Goal: Answer question/provide support: Share knowledge or assist other users

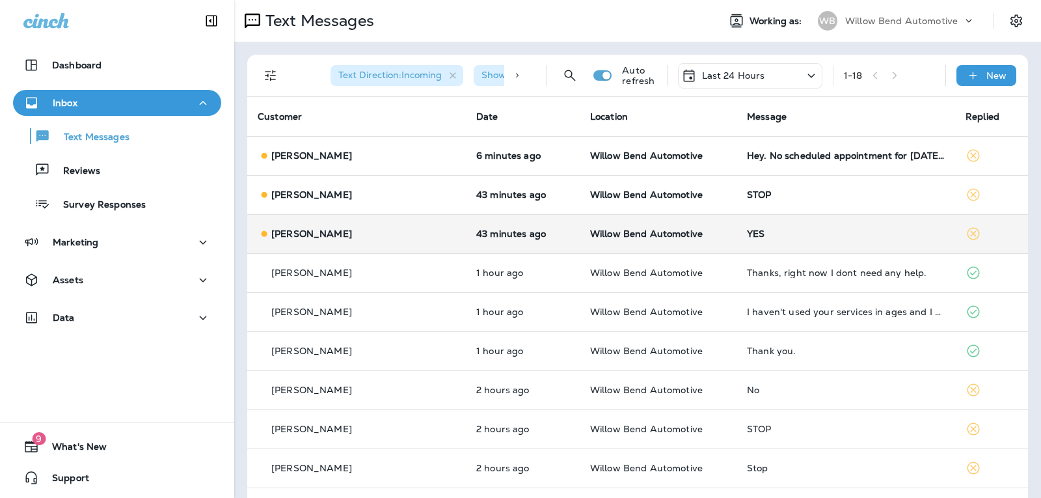
click at [803, 243] on td "YES" at bounding box center [845, 233] width 219 height 39
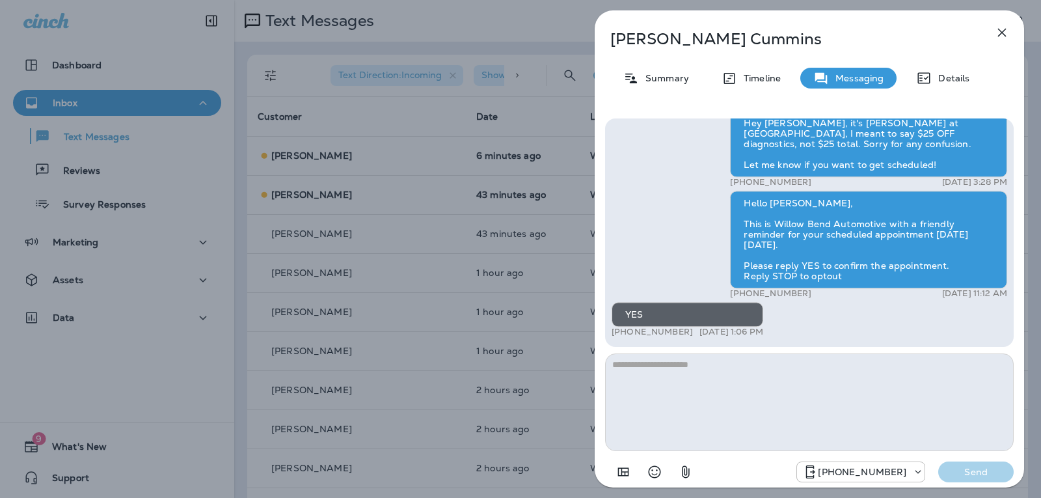
click at [719, 400] on textarea at bounding box center [809, 402] width 409 height 98
type textarea "*"
type textarea "**********"
click at [955, 477] on p "Send" at bounding box center [976, 472] width 55 height 12
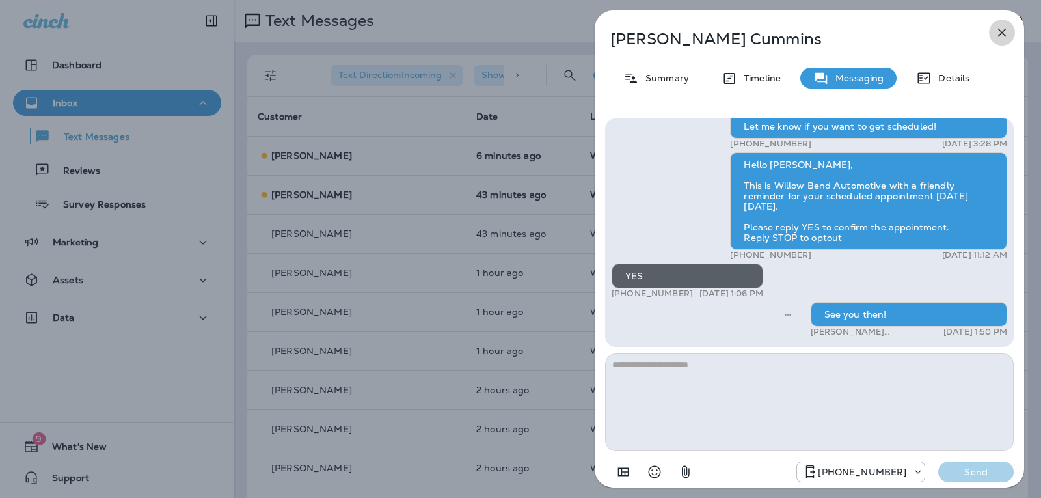
click at [1000, 34] on icon "button" at bounding box center [1002, 33] width 8 height 8
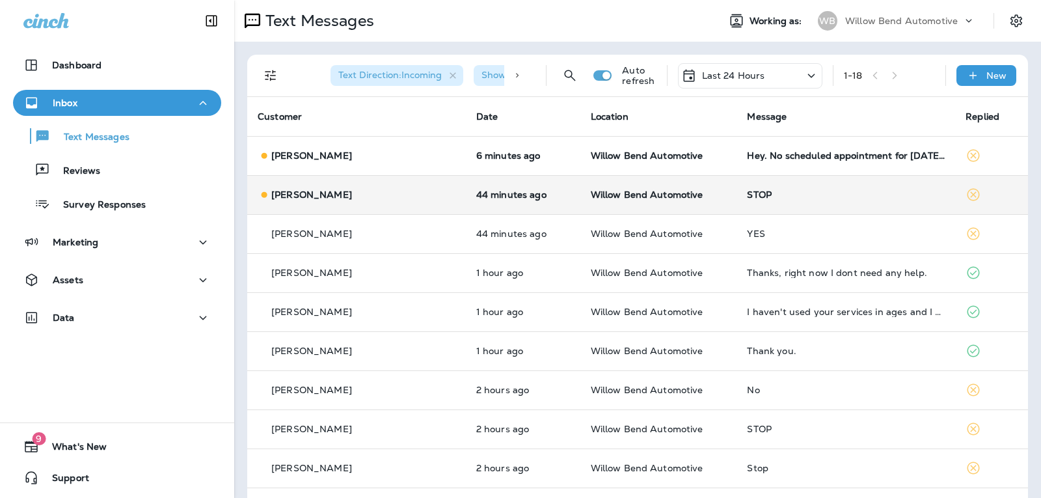
click at [740, 183] on td "STOP" at bounding box center [845, 194] width 219 height 39
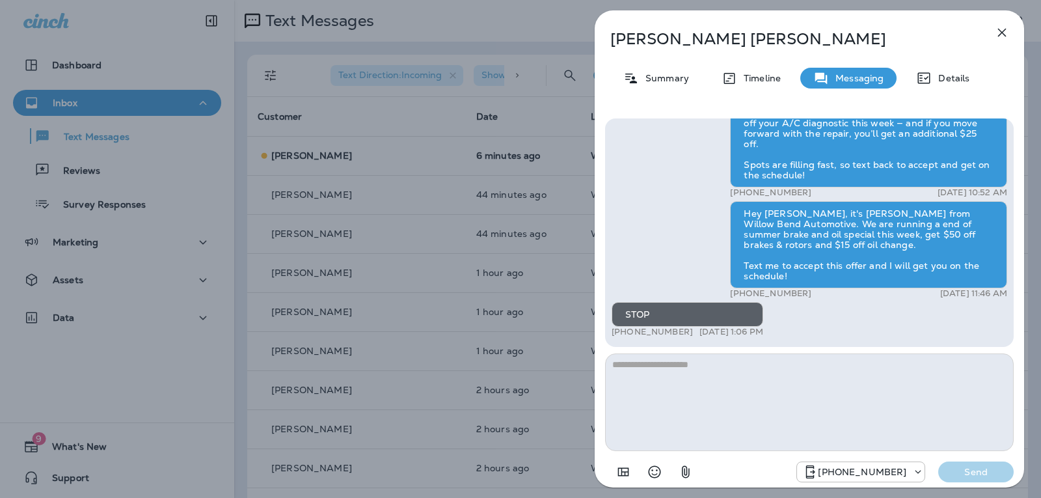
click at [1005, 33] on icon "button" at bounding box center [1002, 33] width 16 height 16
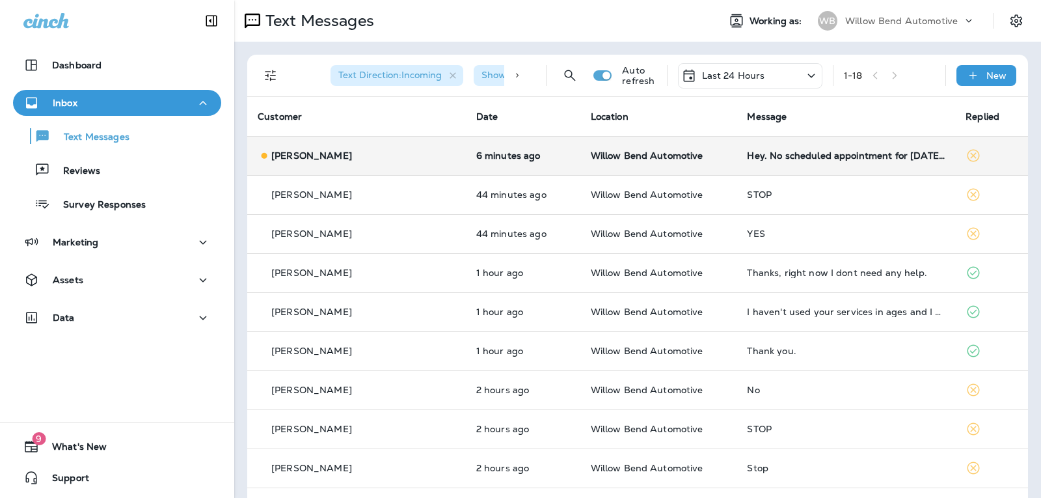
click at [766, 157] on div "Hey. No scheduled appointment for [DATE]. I believe I was only coming by if the…" at bounding box center [846, 155] width 198 height 10
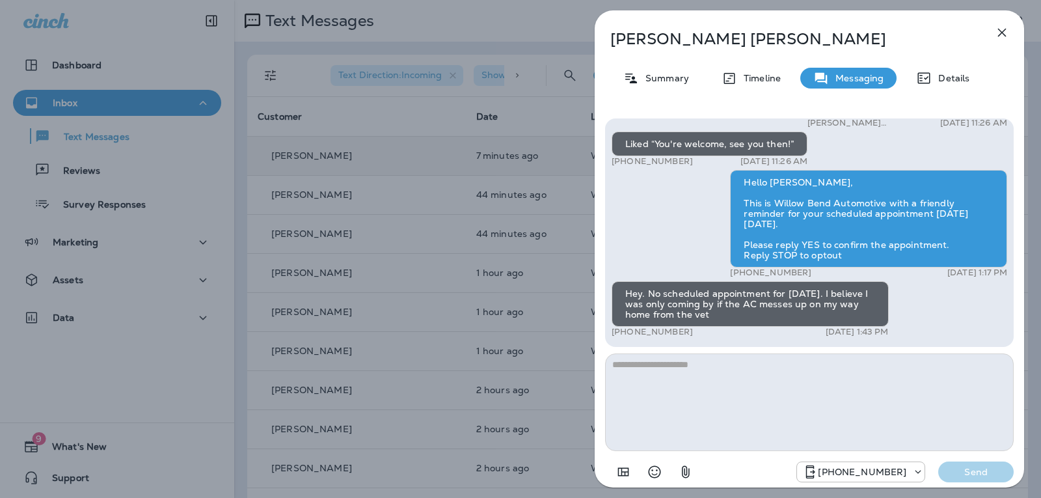
click at [720, 364] on textarea at bounding box center [809, 402] width 409 height 98
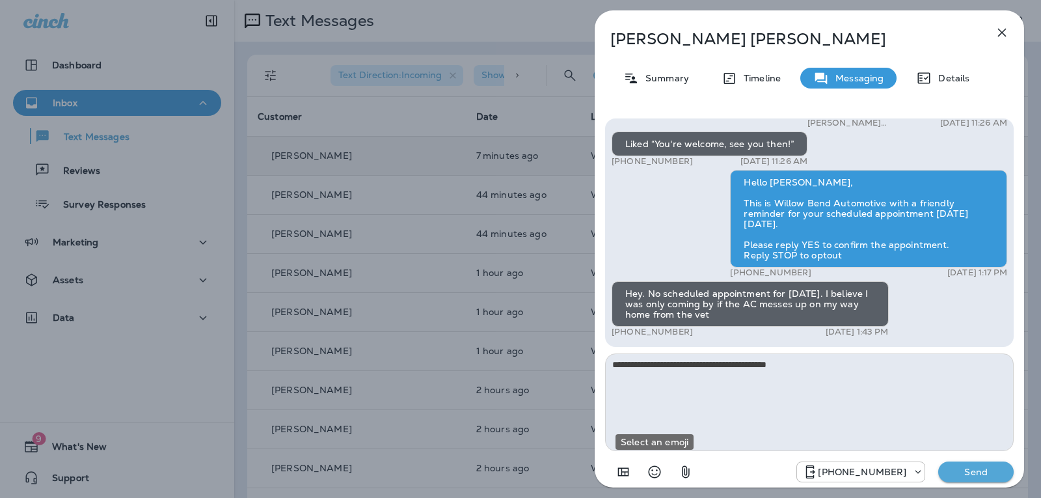
click at [668, 473] on div at bounding box center [652, 472] width 94 height 26
click at [655, 469] on icon "Select an emoji" at bounding box center [655, 472] width 16 height 16
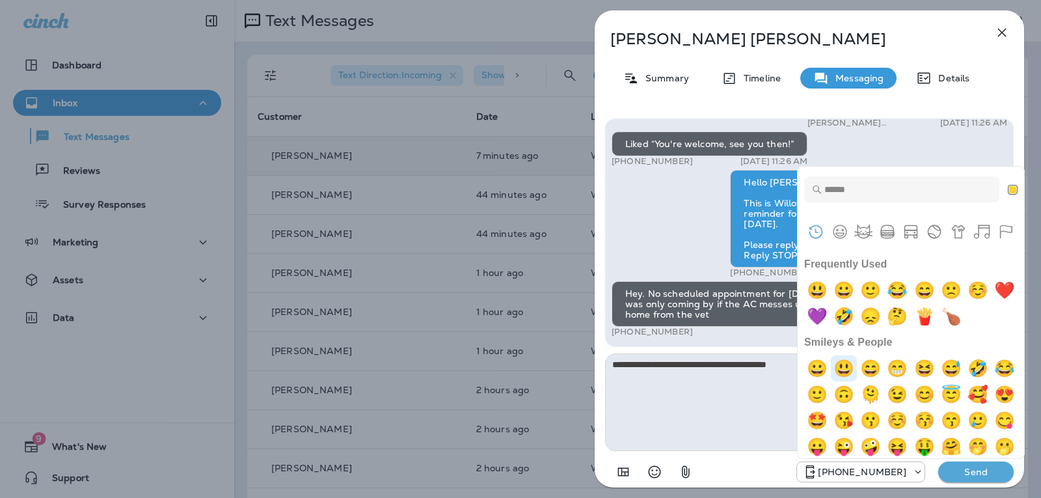
click at [846, 371] on img "smiley" at bounding box center [844, 368] width 26 height 26
type textarea "**********"
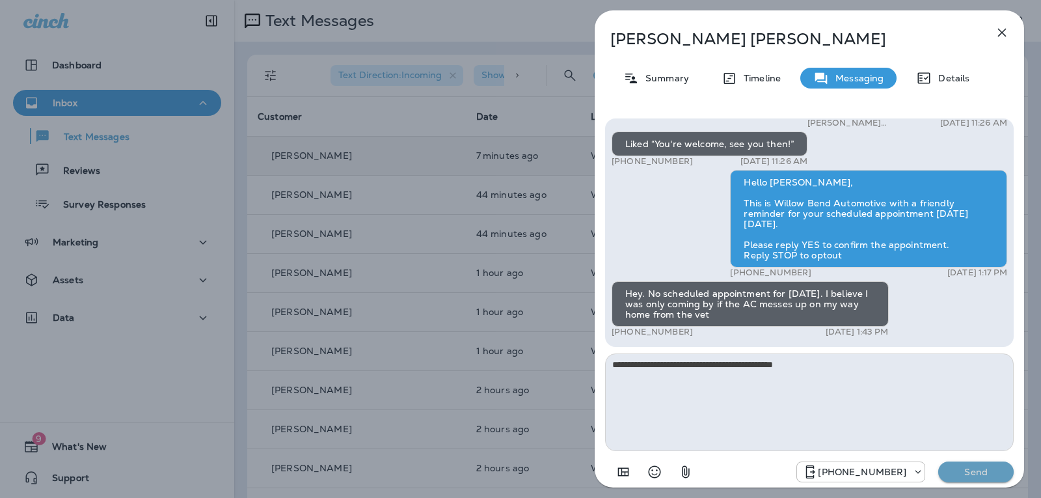
click at [956, 478] on button "Send" at bounding box center [975, 471] width 75 height 21
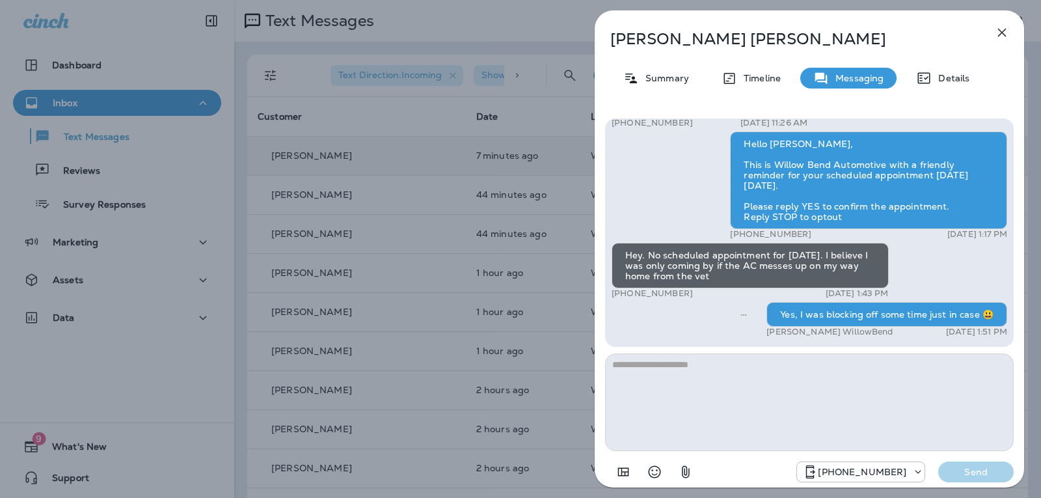
click at [1000, 28] on icon "button" at bounding box center [1002, 33] width 16 height 16
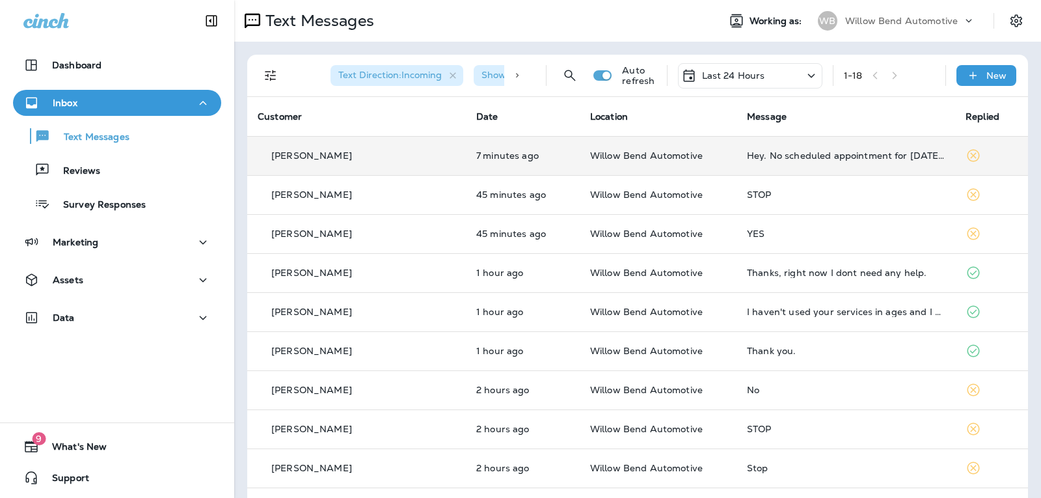
click at [770, 159] on div "Hey. No scheduled appointment for [DATE]. I believe I was only coming by if the…" at bounding box center [846, 155] width 198 height 10
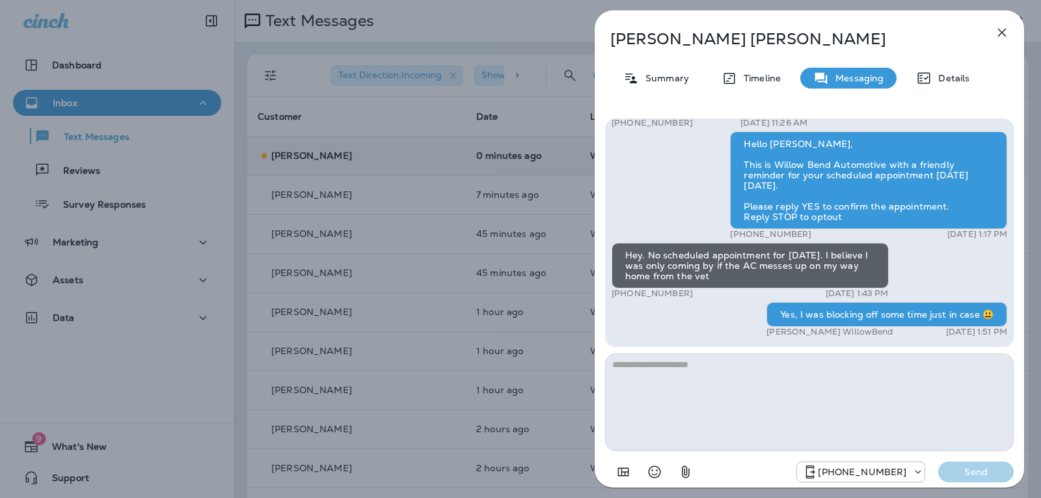
click at [806, 370] on textarea at bounding box center [809, 402] width 409 height 98
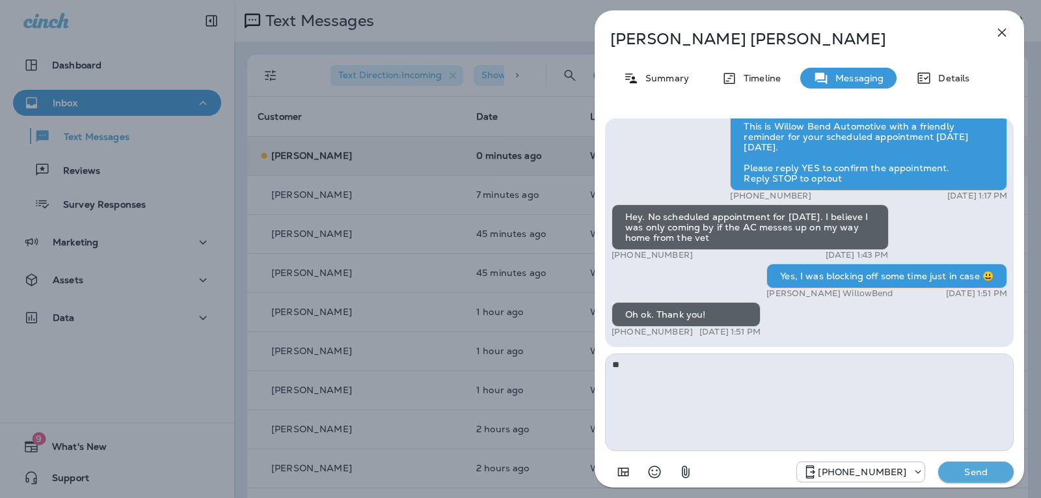
type textarea "*"
type textarea "**********"
click at [993, 470] on p "Send" at bounding box center [976, 472] width 55 height 12
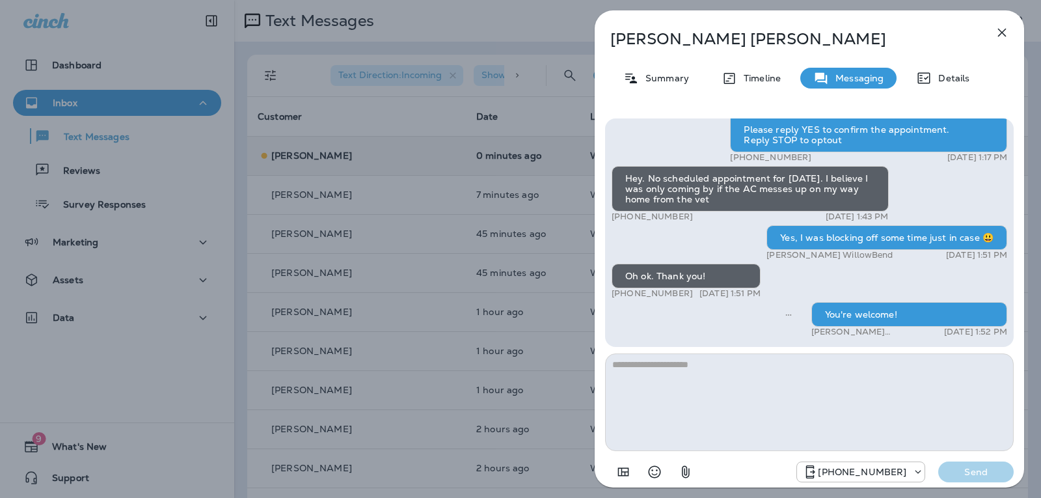
click at [996, 30] on icon "button" at bounding box center [1002, 33] width 16 height 16
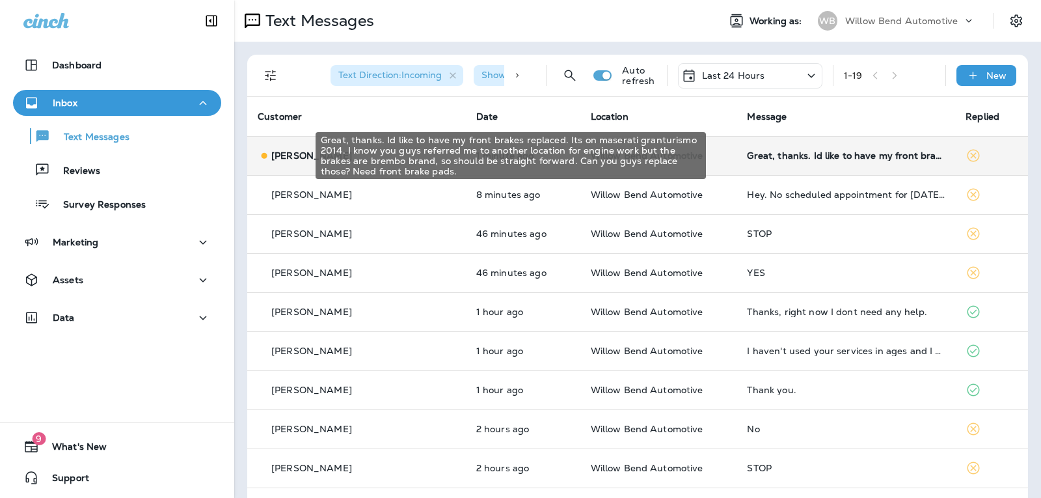
click at [834, 152] on div "Great, thanks. Id like to have my front brakes replaced. Its on maserati grantu…" at bounding box center [846, 155] width 198 height 10
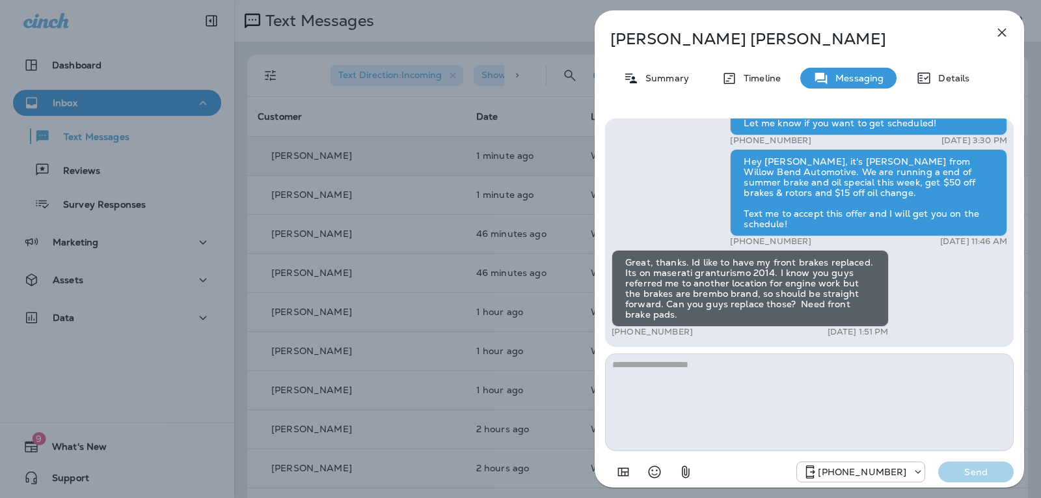
click at [668, 368] on textarea at bounding box center [809, 402] width 409 height 98
click at [638, 364] on textarea at bounding box center [809, 402] width 409 height 98
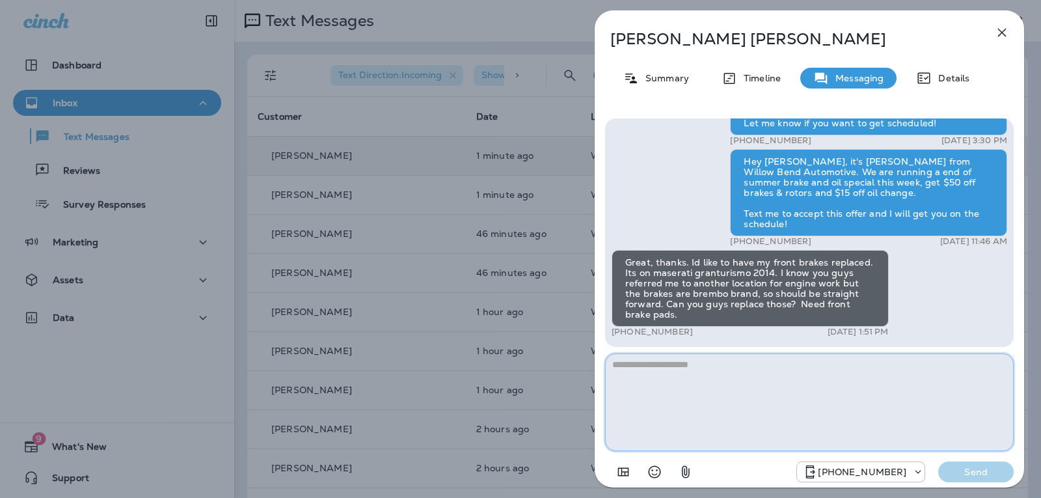
click at [645, 362] on textarea at bounding box center [809, 402] width 409 height 98
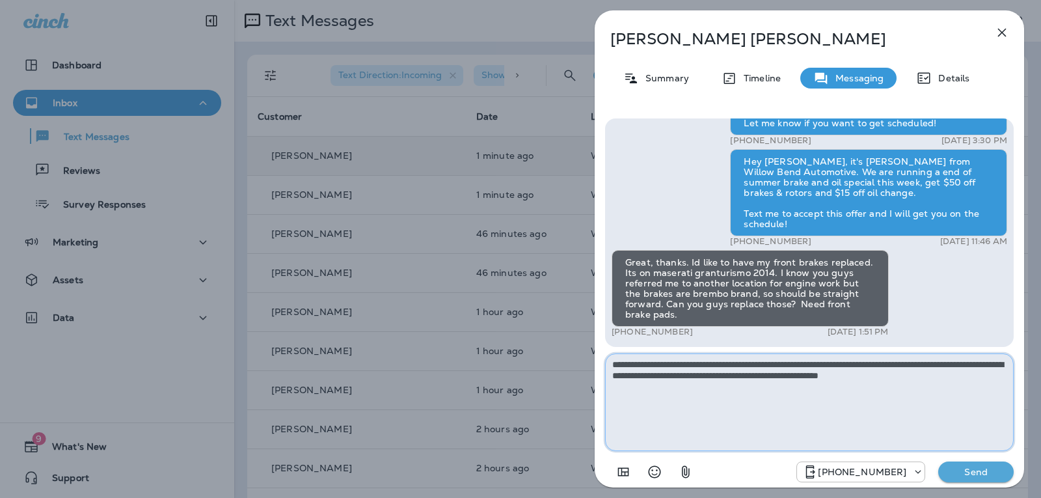
type textarea "**********"
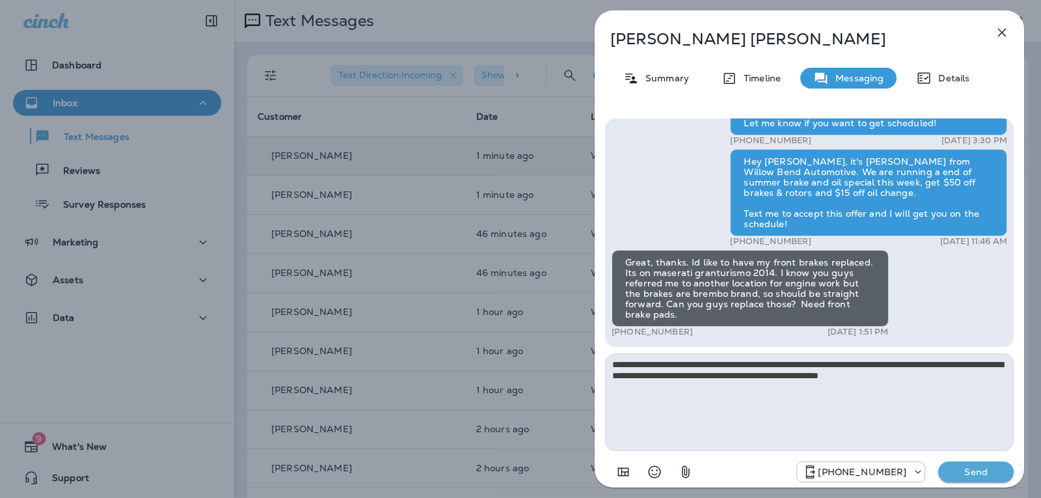
click at [960, 468] on p "Send" at bounding box center [976, 472] width 55 height 12
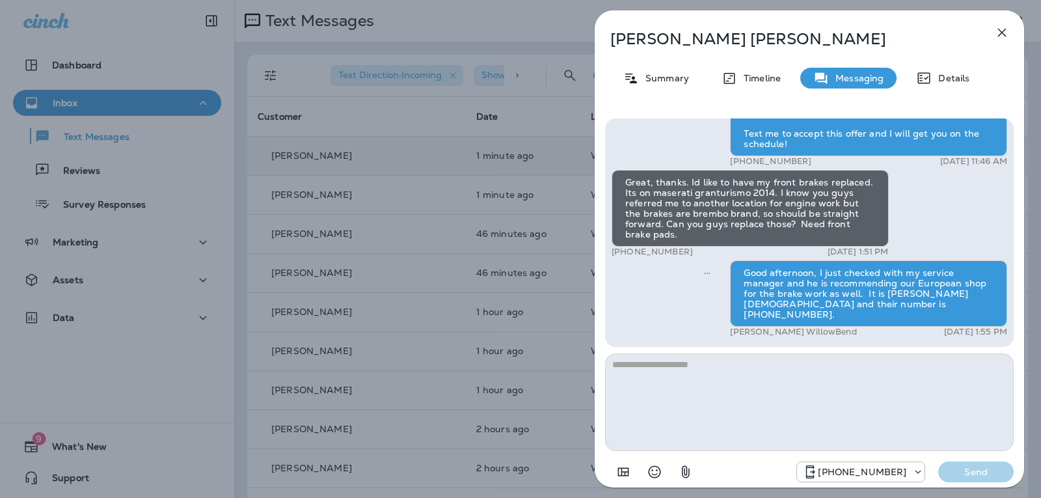
click at [996, 27] on icon "button" at bounding box center [1002, 33] width 16 height 16
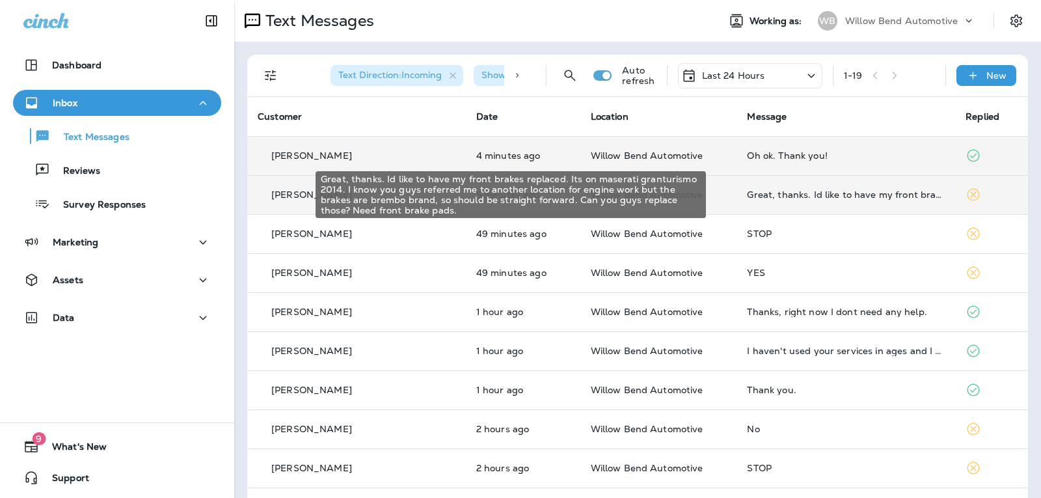
click at [777, 196] on div "Great, thanks. Id like to have my front brakes replaced. Its on maserati grantu…" at bounding box center [846, 194] width 198 height 10
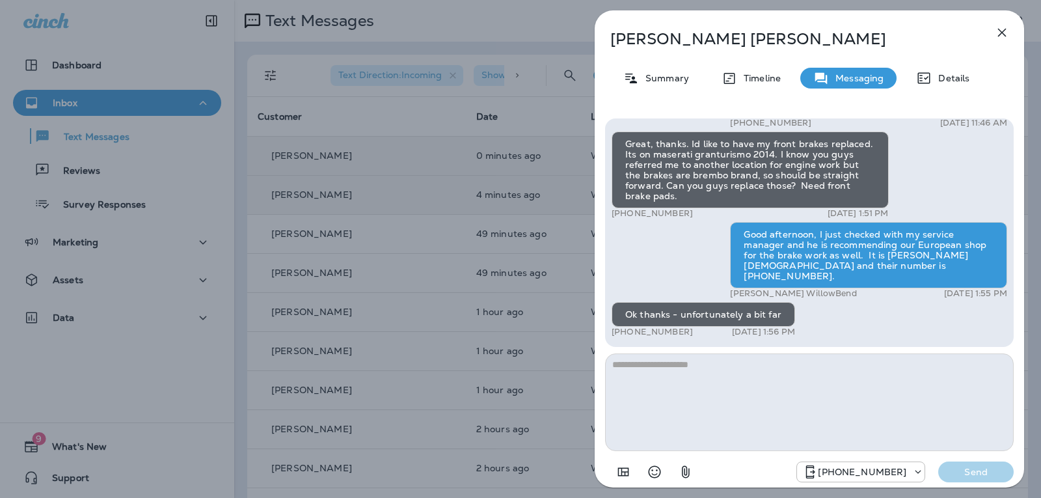
click at [685, 374] on textarea at bounding box center [809, 402] width 409 height 98
type textarea "*"
type textarea "**********"
click at [967, 466] on p "Send" at bounding box center [976, 472] width 55 height 12
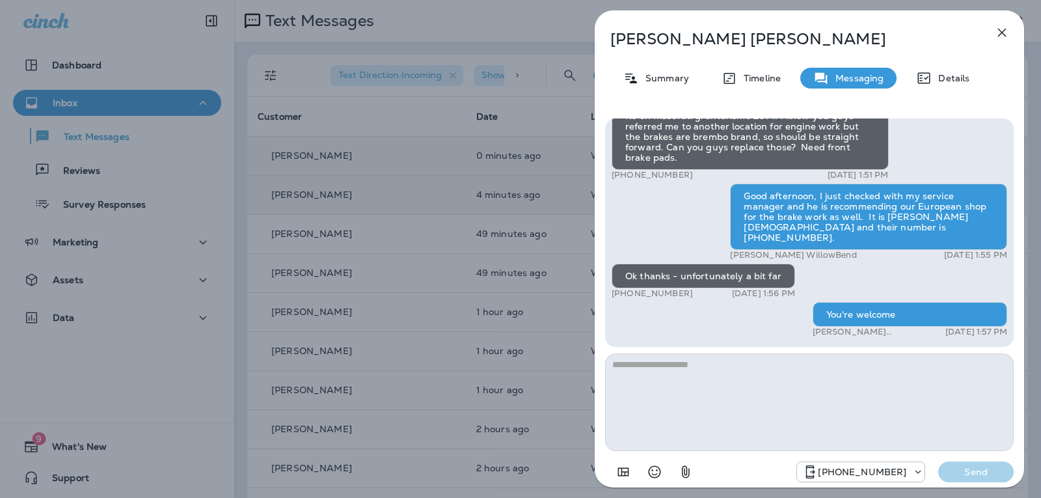
click at [999, 31] on icon "button" at bounding box center [1002, 33] width 8 height 8
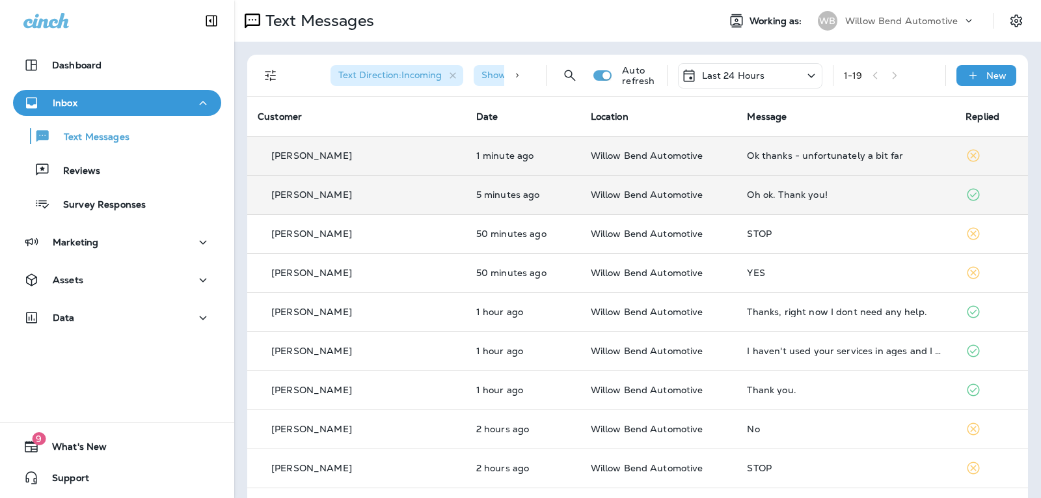
click at [732, 68] on div "Last 24 Hours" at bounding box center [723, 76] width 84 height 16
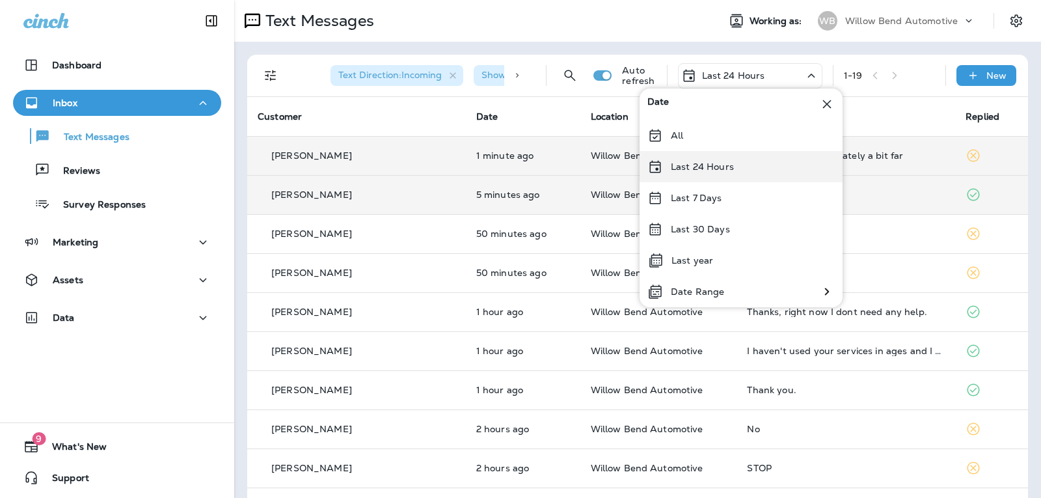
click at [720, 162] on p "Last 24 Hours" at bounding box center [702, 166] width 63 height 10
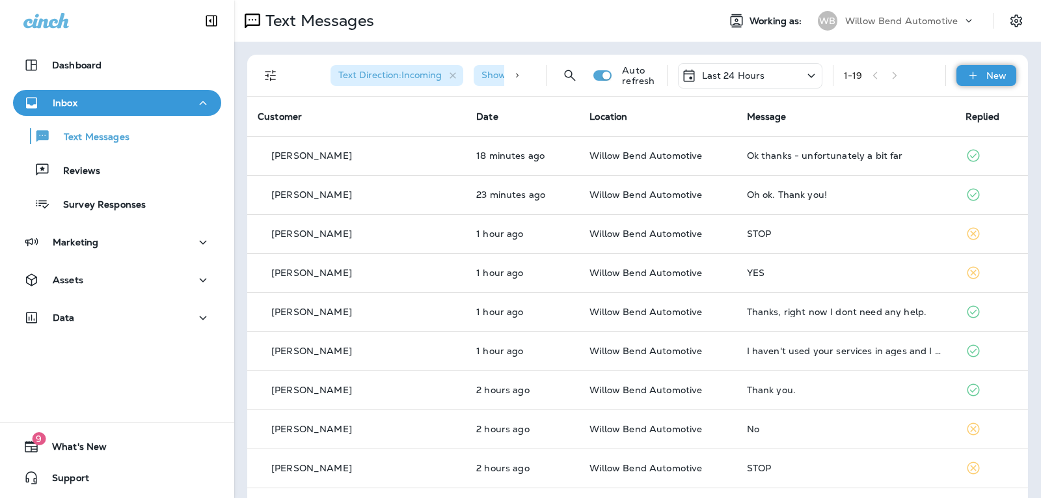
click at [968, 75] on icon at bounding box center [973, 75] width 14 height 13
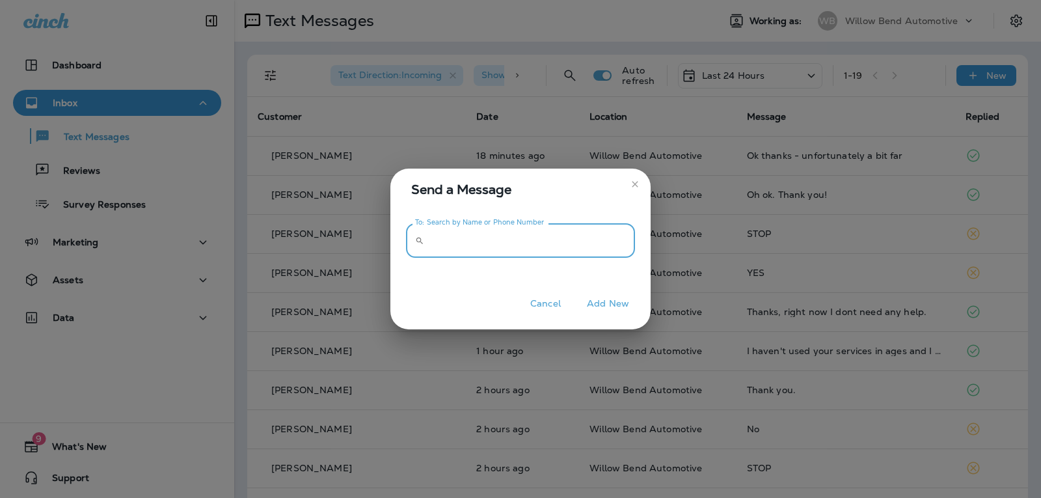
click at [558, 234] on input "To: Search by Name or Phone Number" at bounding box center [532, 240] width 206 height 34
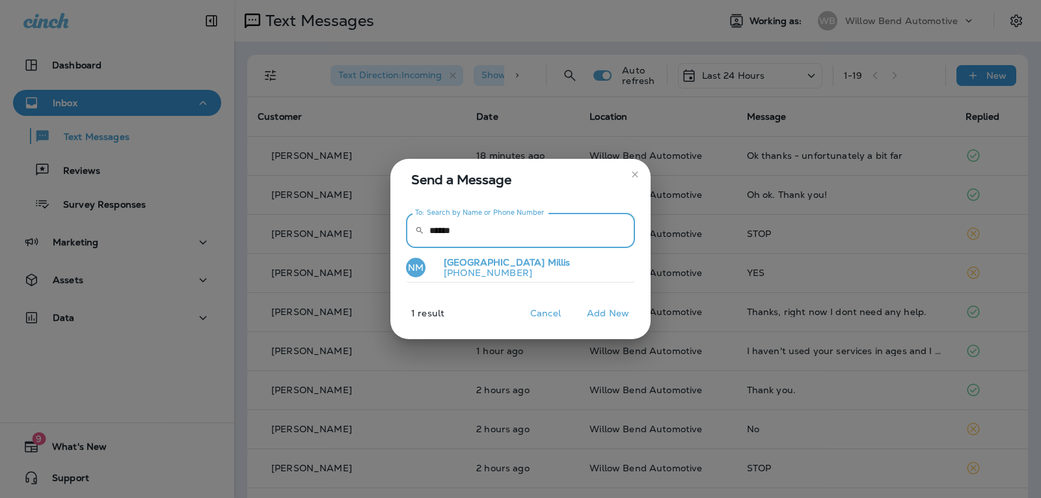
type input "******"
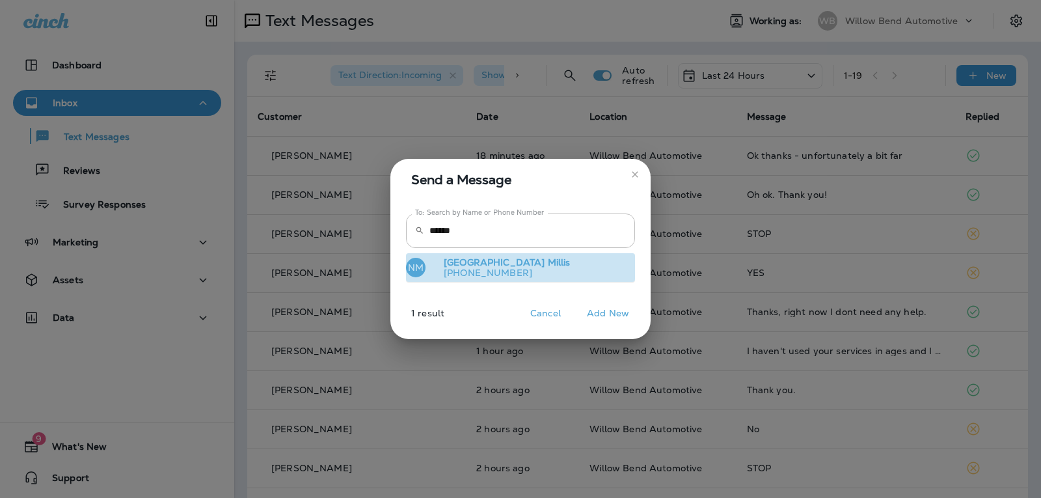
click at [544, 271] on button "NM [PERSON_NAME] [PHONE_NUMBER]" at bounding box center [520, 268] width 229 height 30
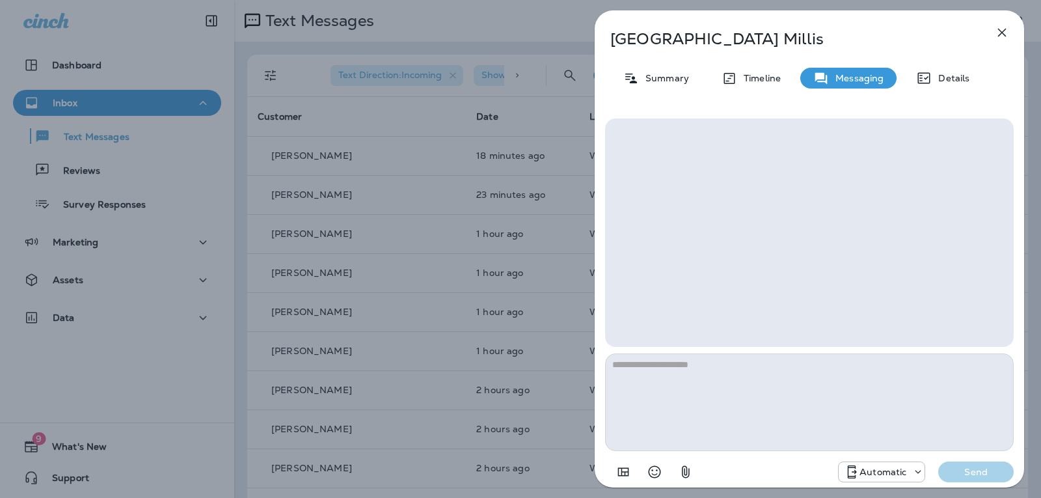
click at [669, 371] on textarea at bounding box center [809, 402] width 409 height 98
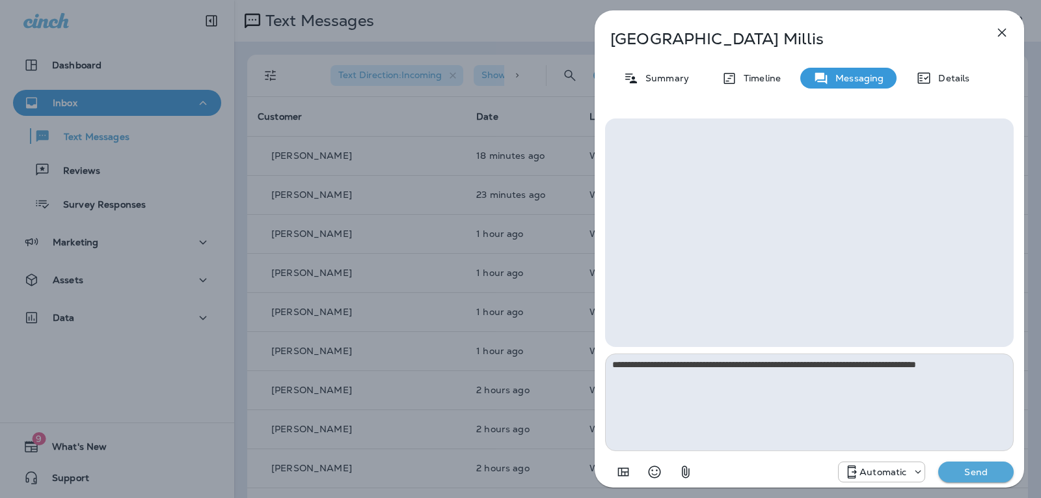
type textarea "**********"
click at [960, 472] on p "Send" at bounding box center [976, 472] width 55 height 12
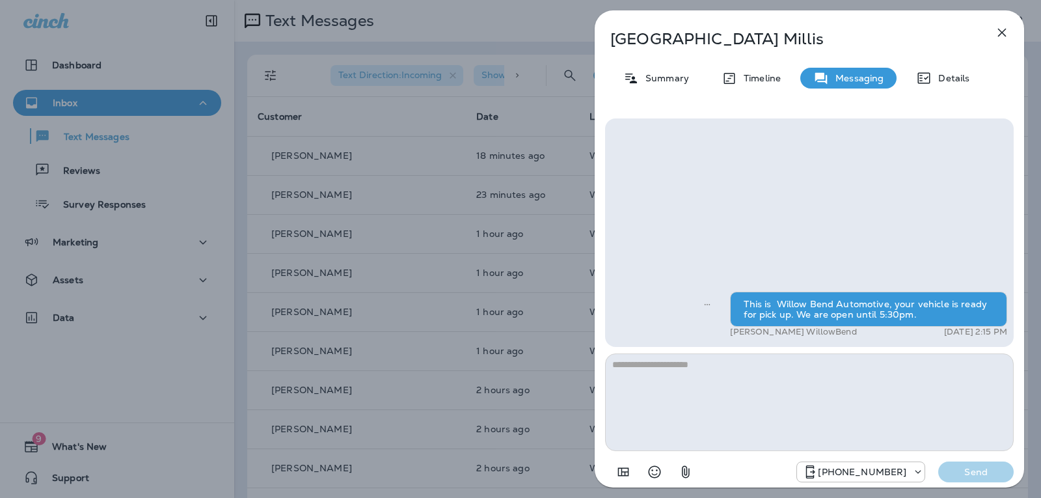
click at [1005, 27] on icon "button" at bounding box center [1002, 33] width 16 height 16
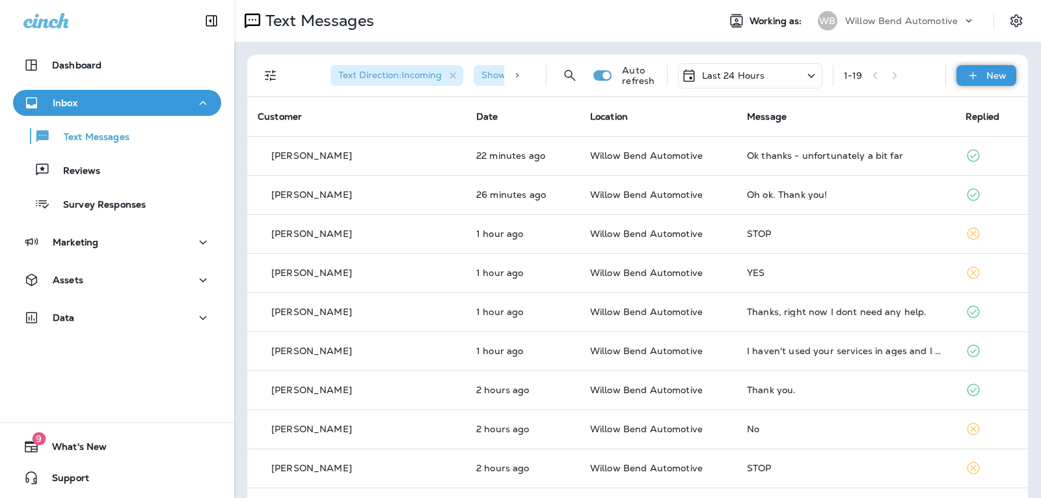
click at [972, 77] on div "New" at bounding box center [986, 75] width 60 height 21
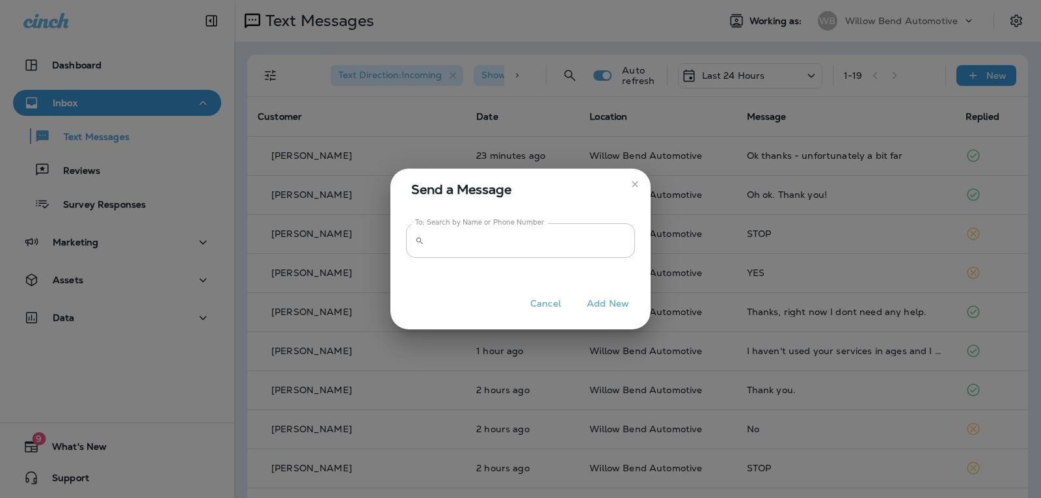
click at [547, 243] on input "To: Search by Name or Phone Number" at bounding box center [532, 240] width 206 height 34
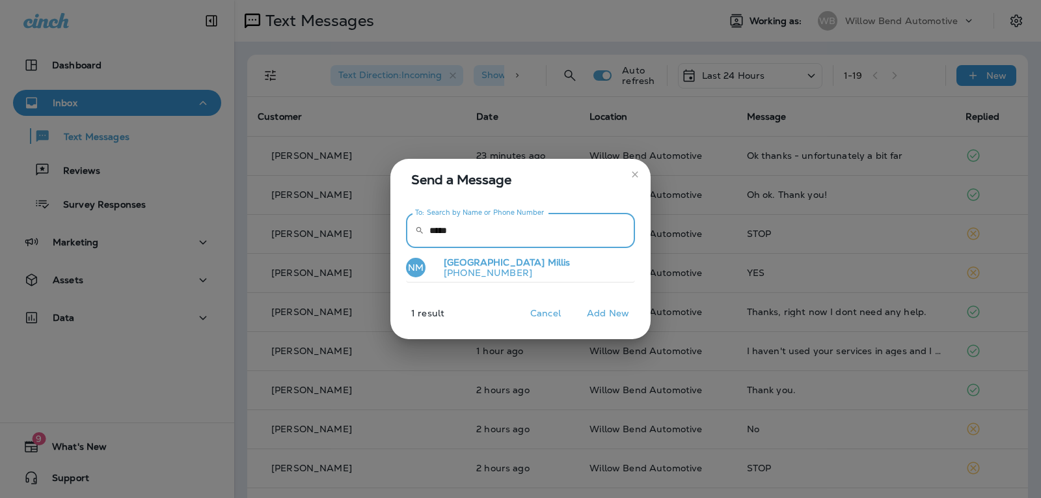
type input "*****"
click at [511, 273] on button "NM [PERSON_NAME] [PHONE_NUMBER]" at bounding box center [520, 268] width 229 height 30
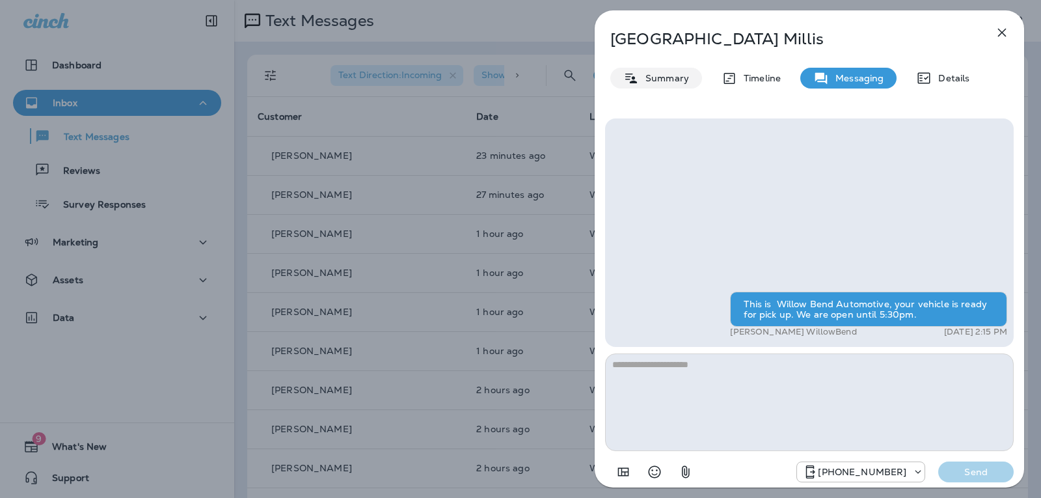
click at [656, 77] on p "Summary" at bounding box center [664, 78] width 50 height 10
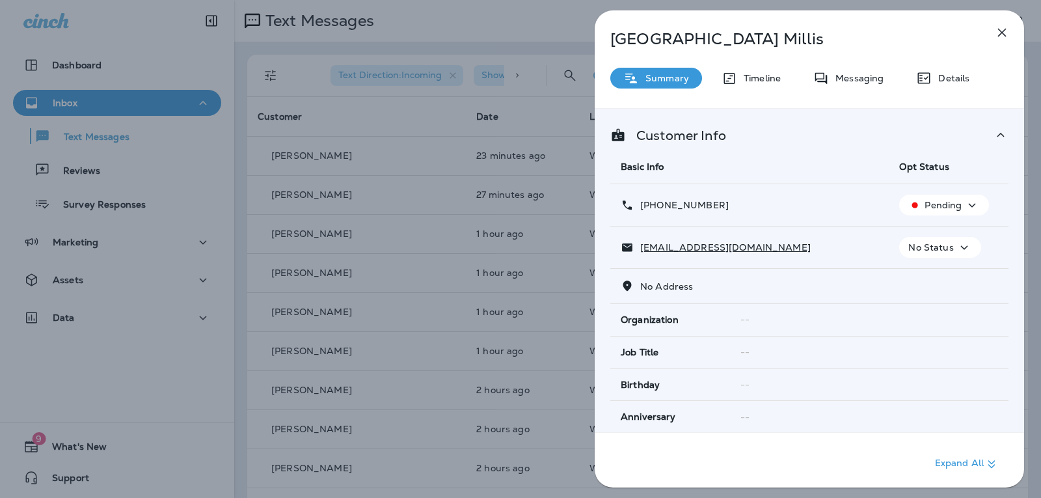
click at [929, 195] on button "Pending" at bounding box center [944, 205] width 90 height 21
click at [925, 232] on p "Opt out" at bounding box center [936, 236] width 35 height 10
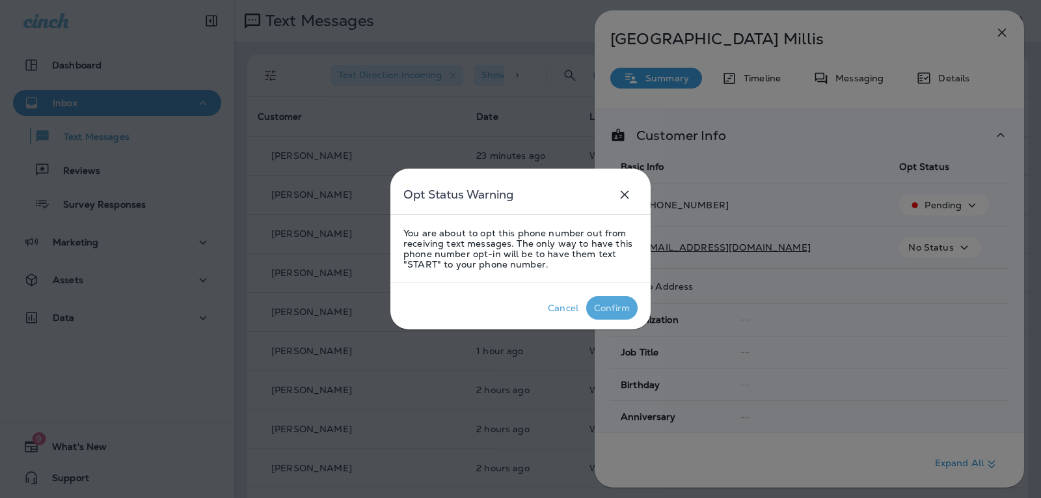
click at [602, 312] on div "Confirm" at bounding box center [612, 308] width 36 height 10
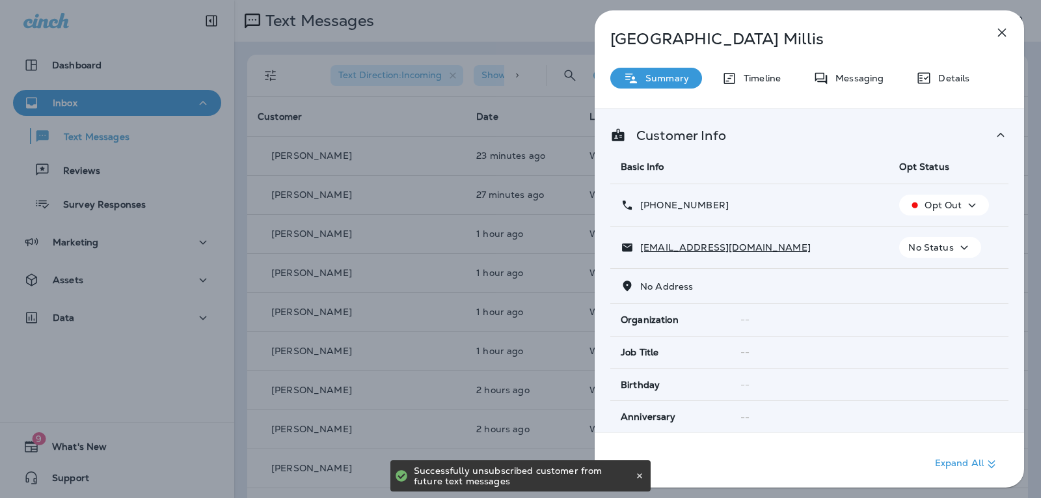
click at [1002, 30] on icon "button" at bounding box center [1002, 33] width 16 height 16
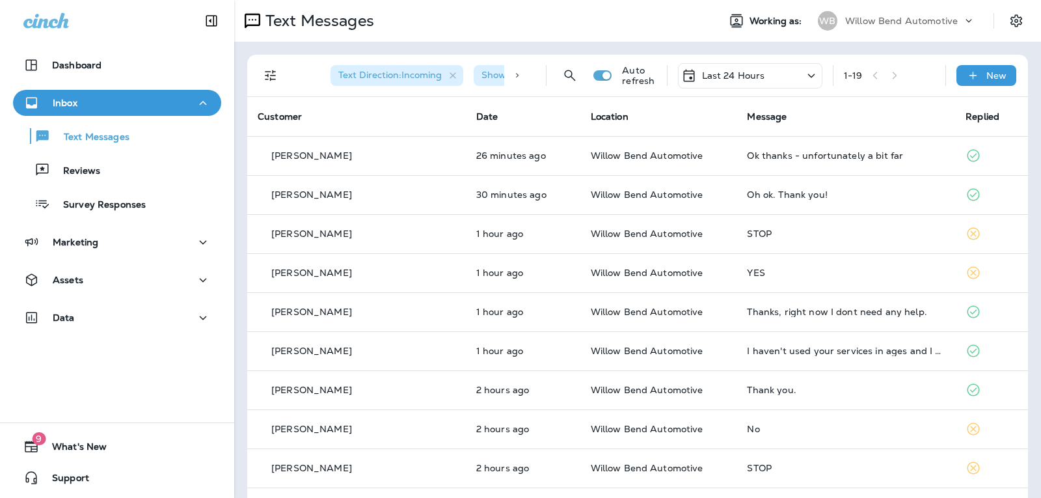
click at [742, 78] on p "Last 24 Hours" at bounding box center [733, 75] width 63 height 10
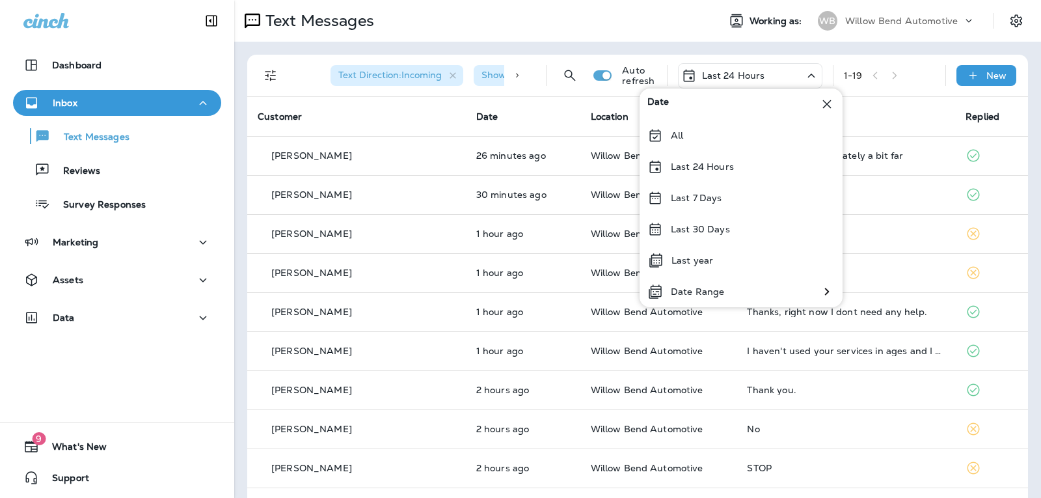
click at [505, 32] on div "Text Messages" at bounding box center [471, 21] width 474 height 26
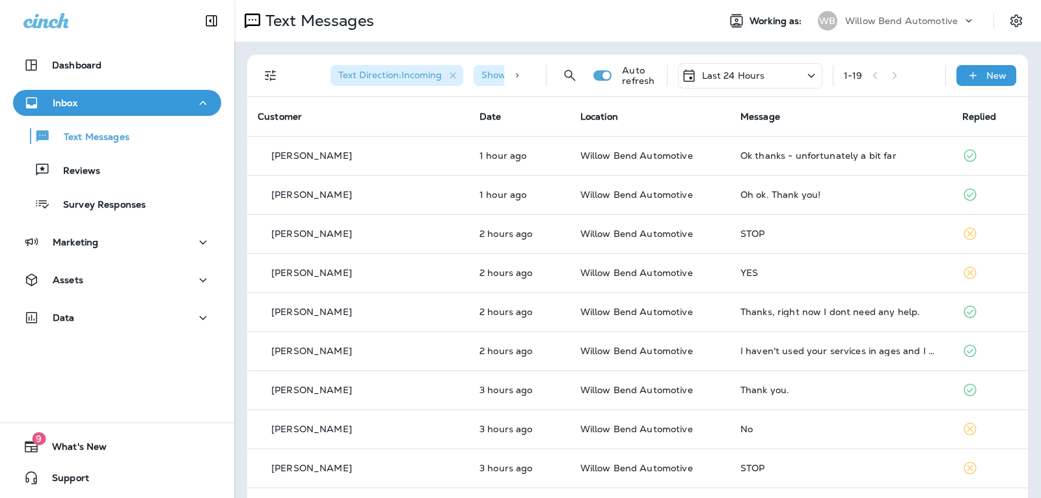
click at [702, 74] on p "Last 24 Hours" at bounding box center [733, 75] width 63 height 10
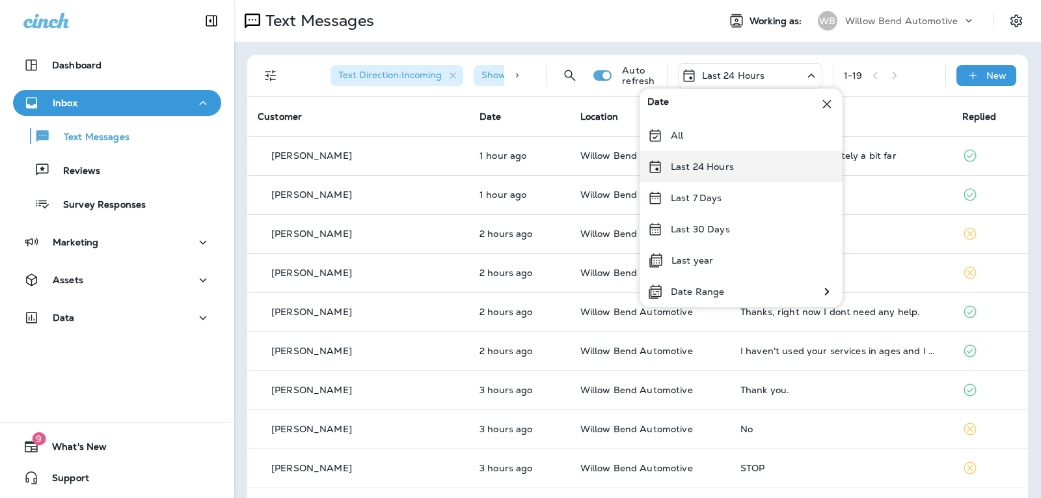
click at [699, 172] on p "Last 24 Hours" at bounding box center [702, 166] width 63 height 10
